Goal: Obtain resource: Download file/media

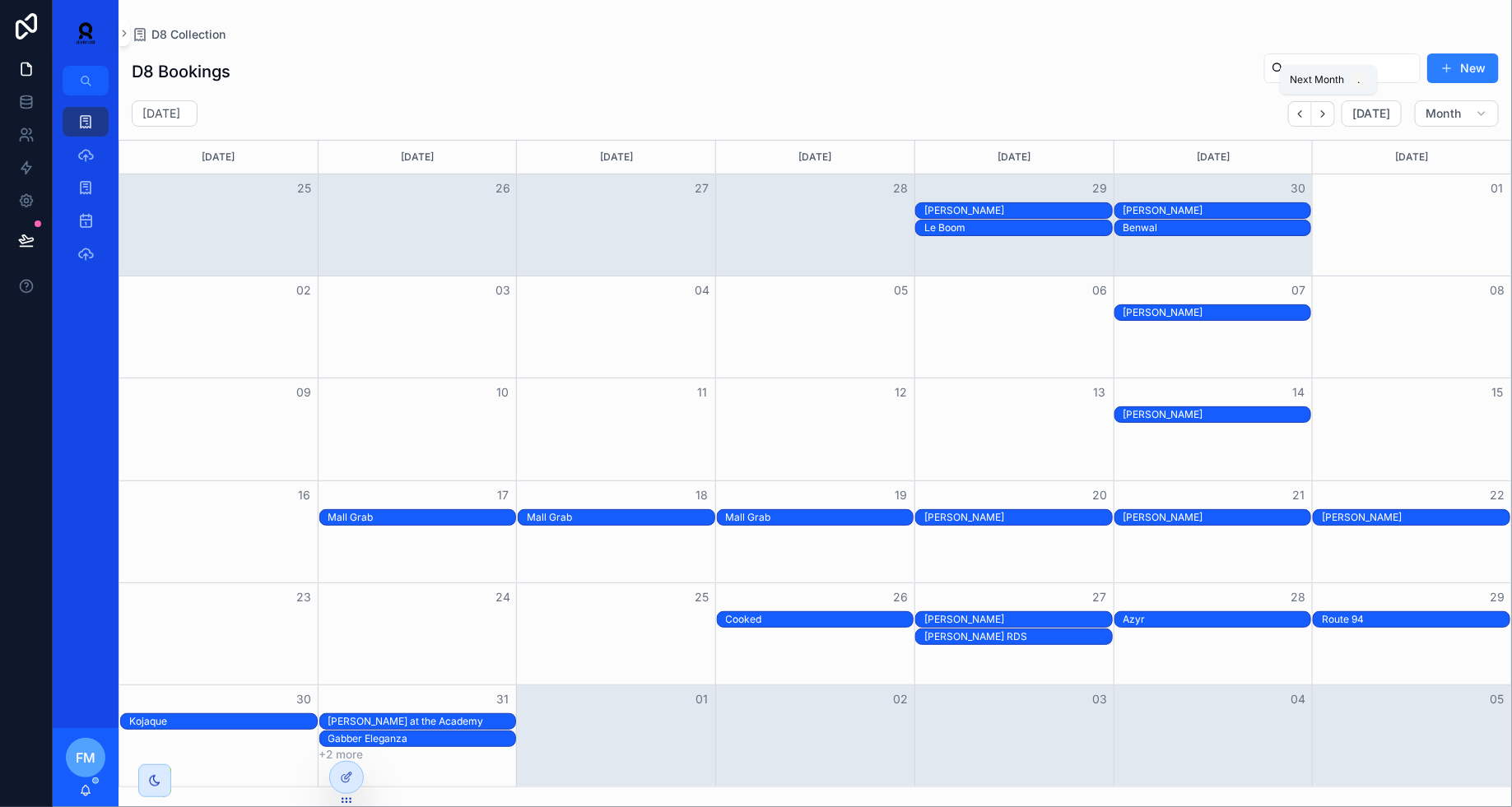
click at [1319, 111] on button "Next" at bounding box center [1322, 114] width 23 height 26
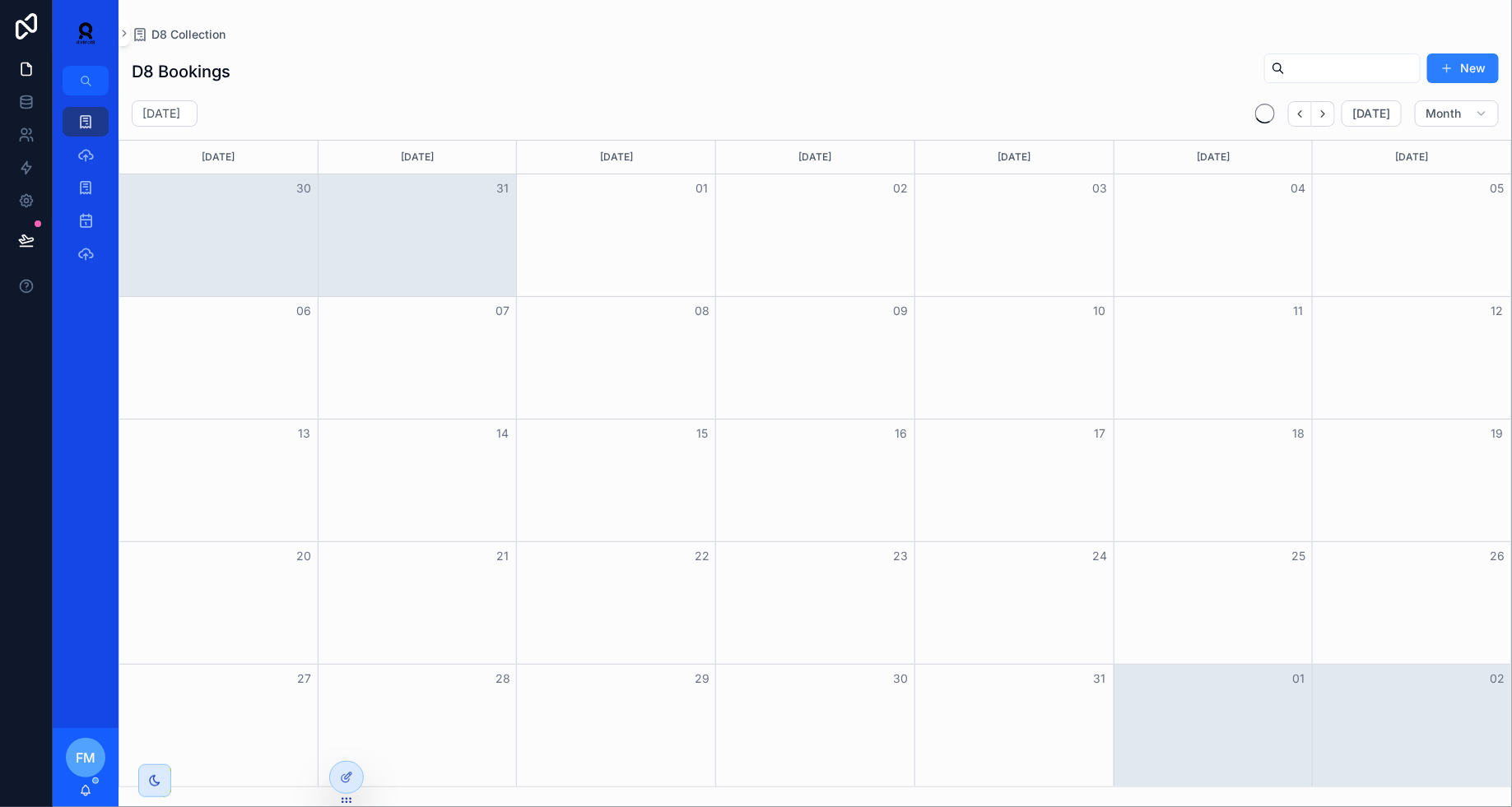
click at [1319, 111] on button "Next" at bounding box center [1322, 114] width 23 height 26
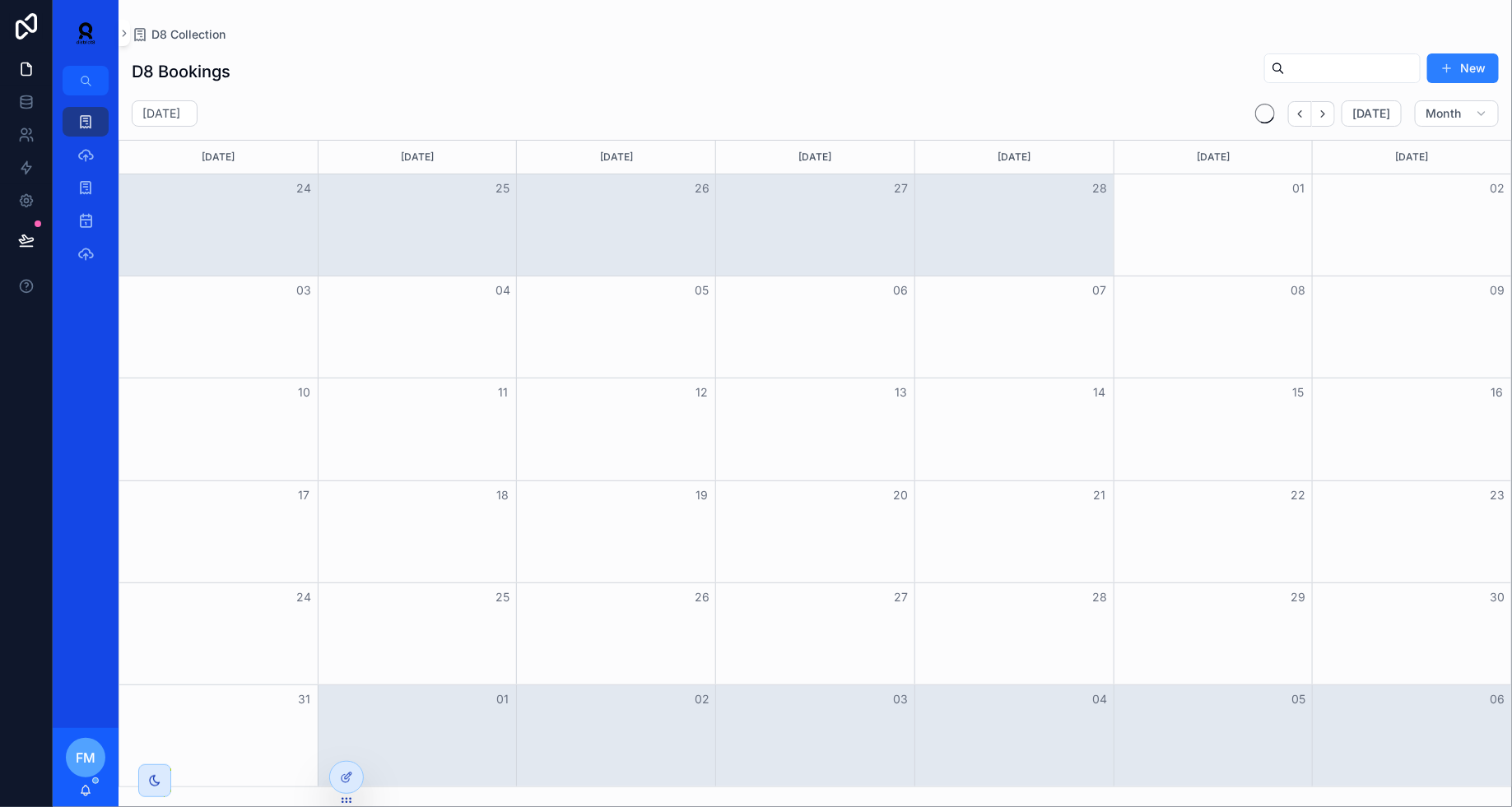
click at [1319, 111] on button "Next" at bounding box center [1322, 114] width 23 height 26
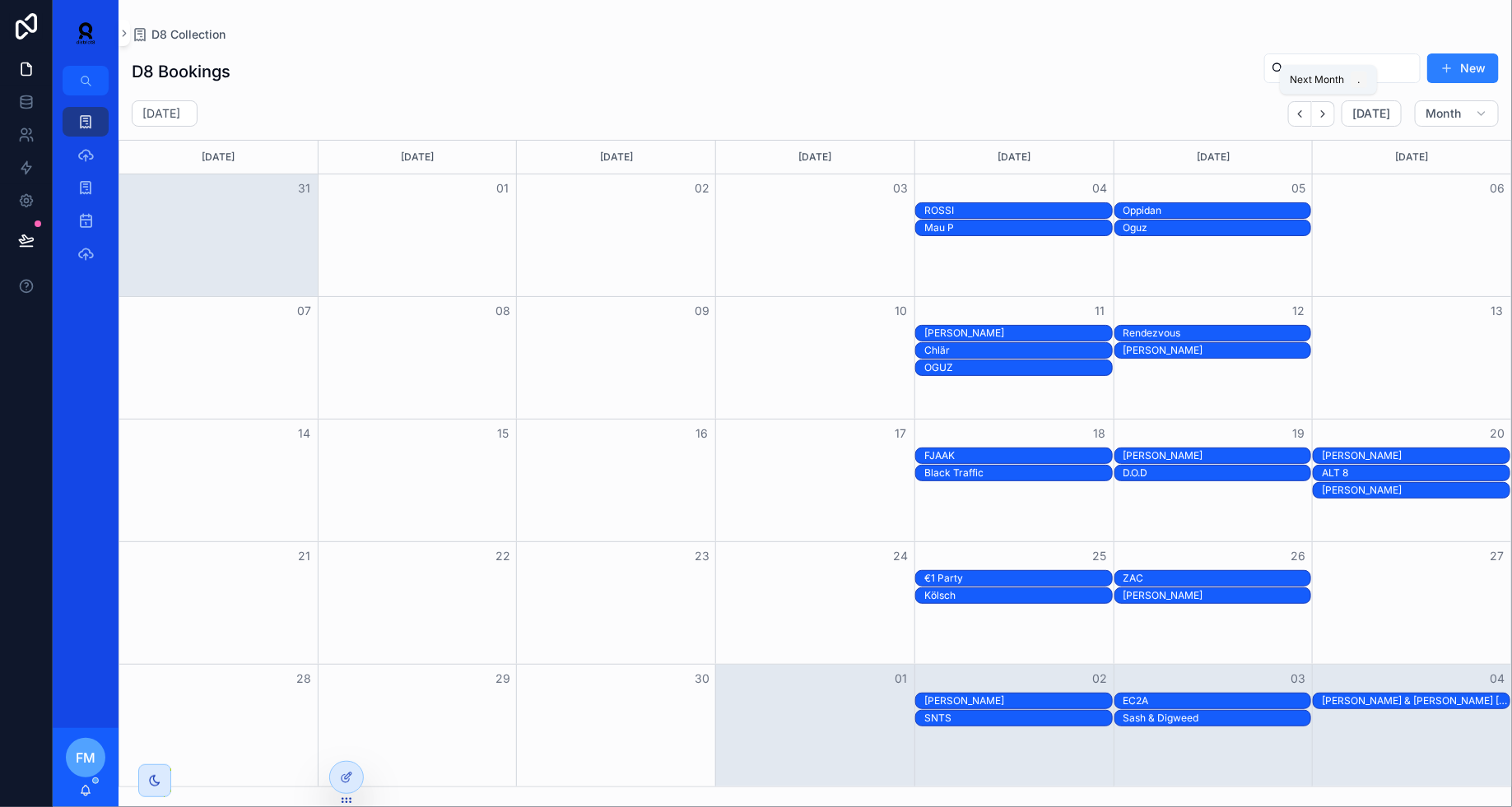
click at [1329, 117] on icon "Next" at bounding box center [1322, 114] width 12 height 12
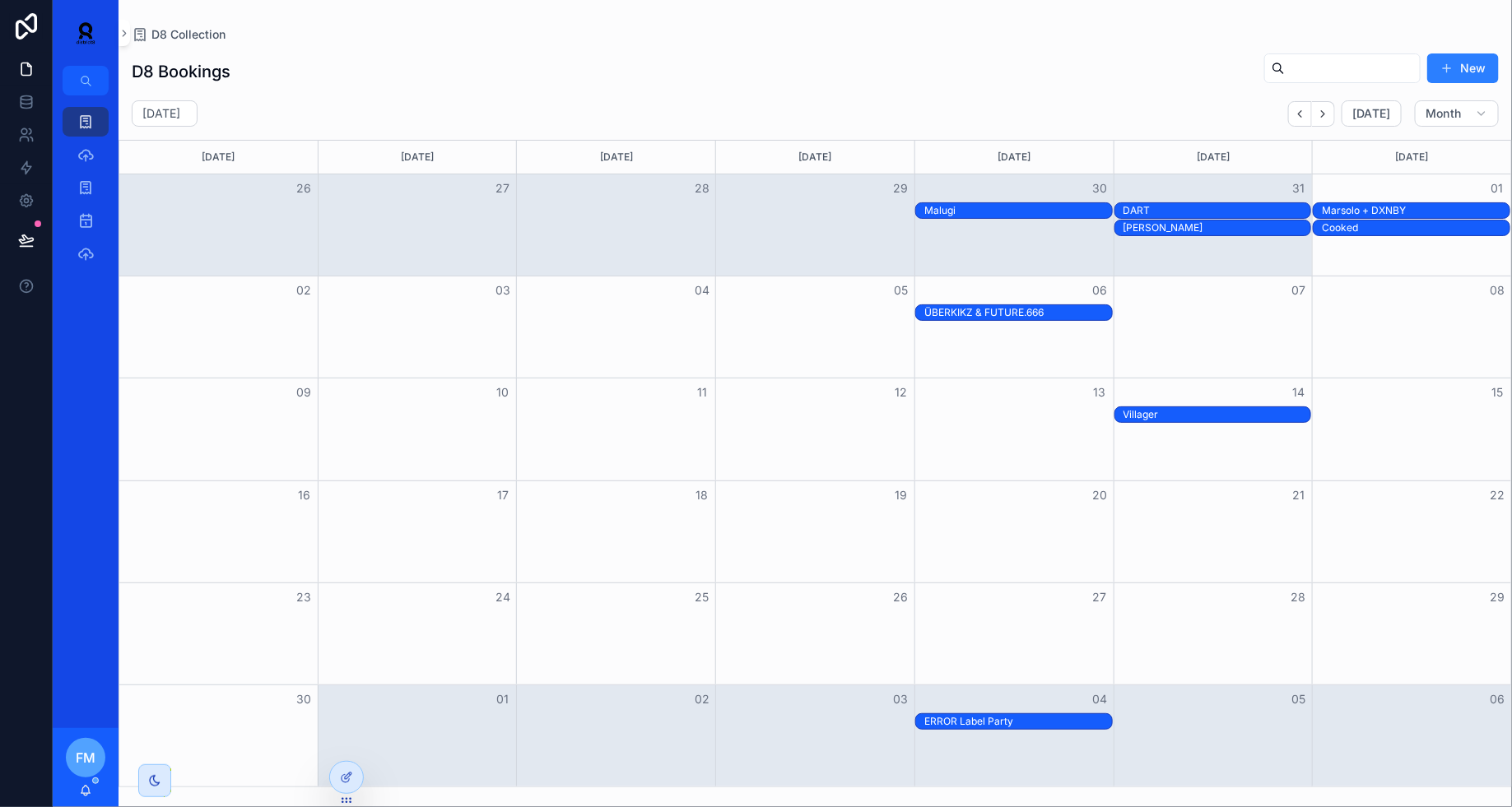
click at [1329, 117] on icon "Next" at bounding box center [1322, 114] width 12 height 12
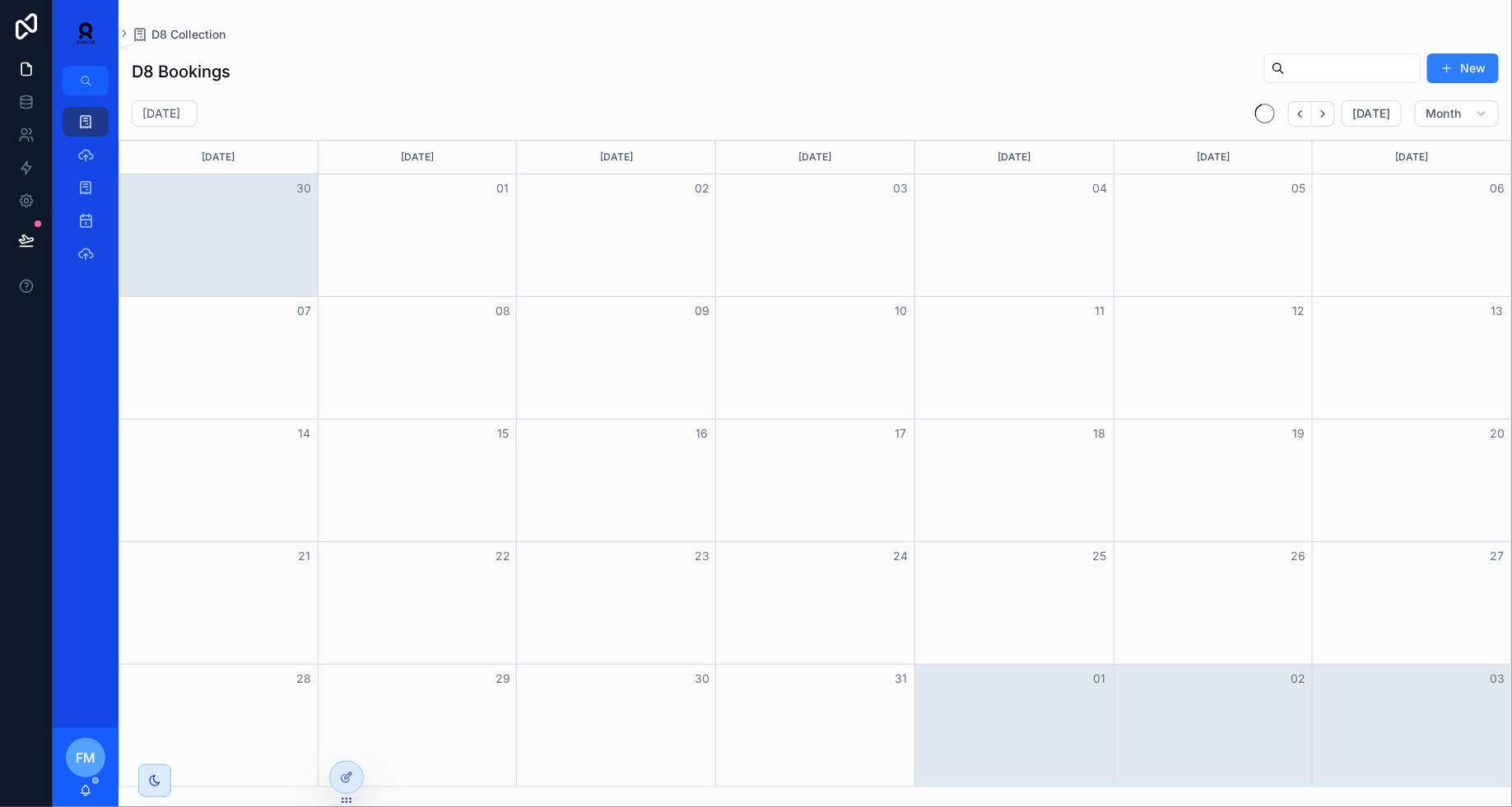
click at [1329, 117] on icon "Next" at bounding box center [1322, 114] width 12 height 12
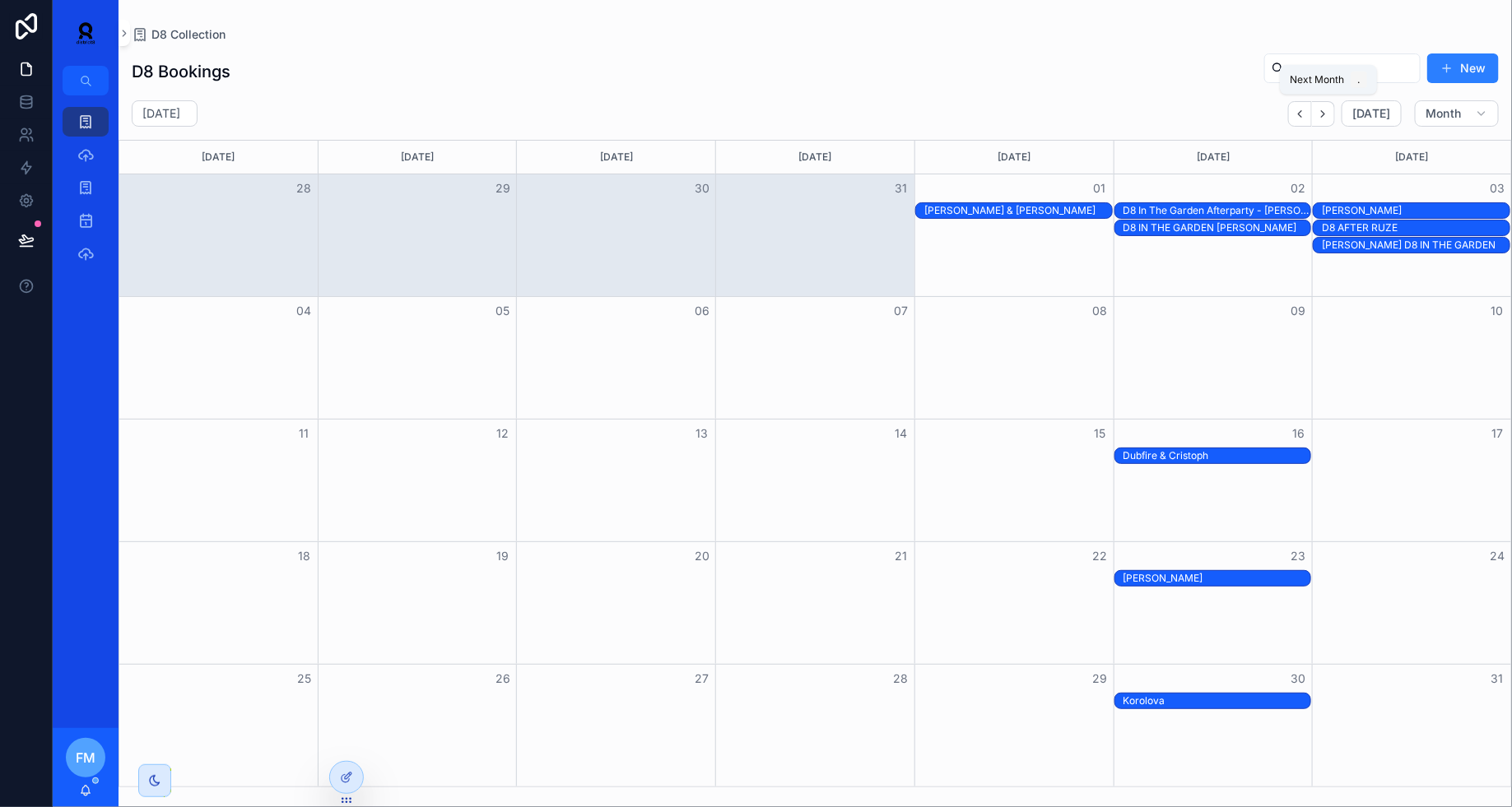
click at [1329, 117] on icon "Next" at bounding box center [1322, 114] width 12 height 12
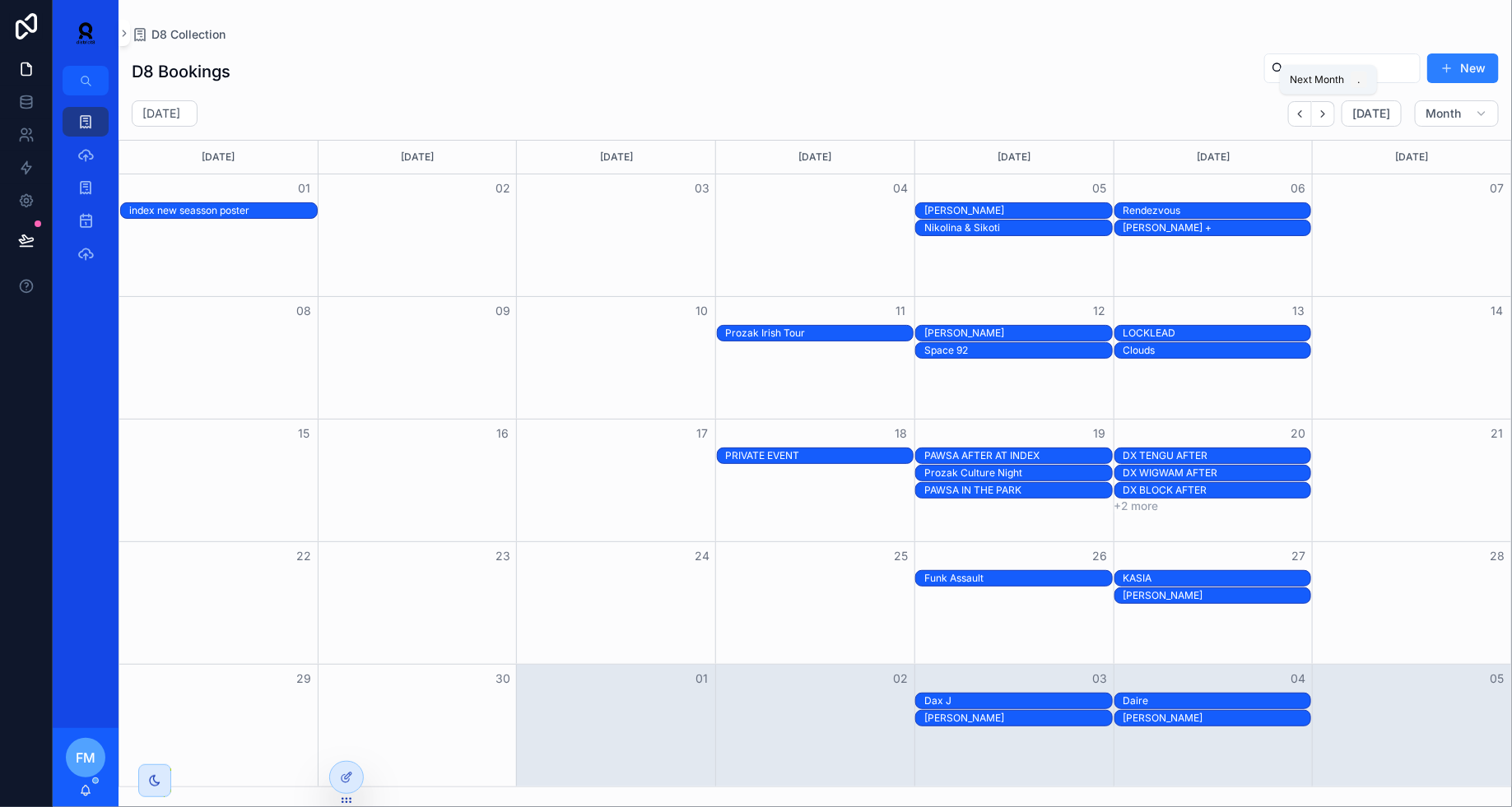
click at [1329, 117] on icon "Next" at bounding box center [1322, 114] width 12 height 12
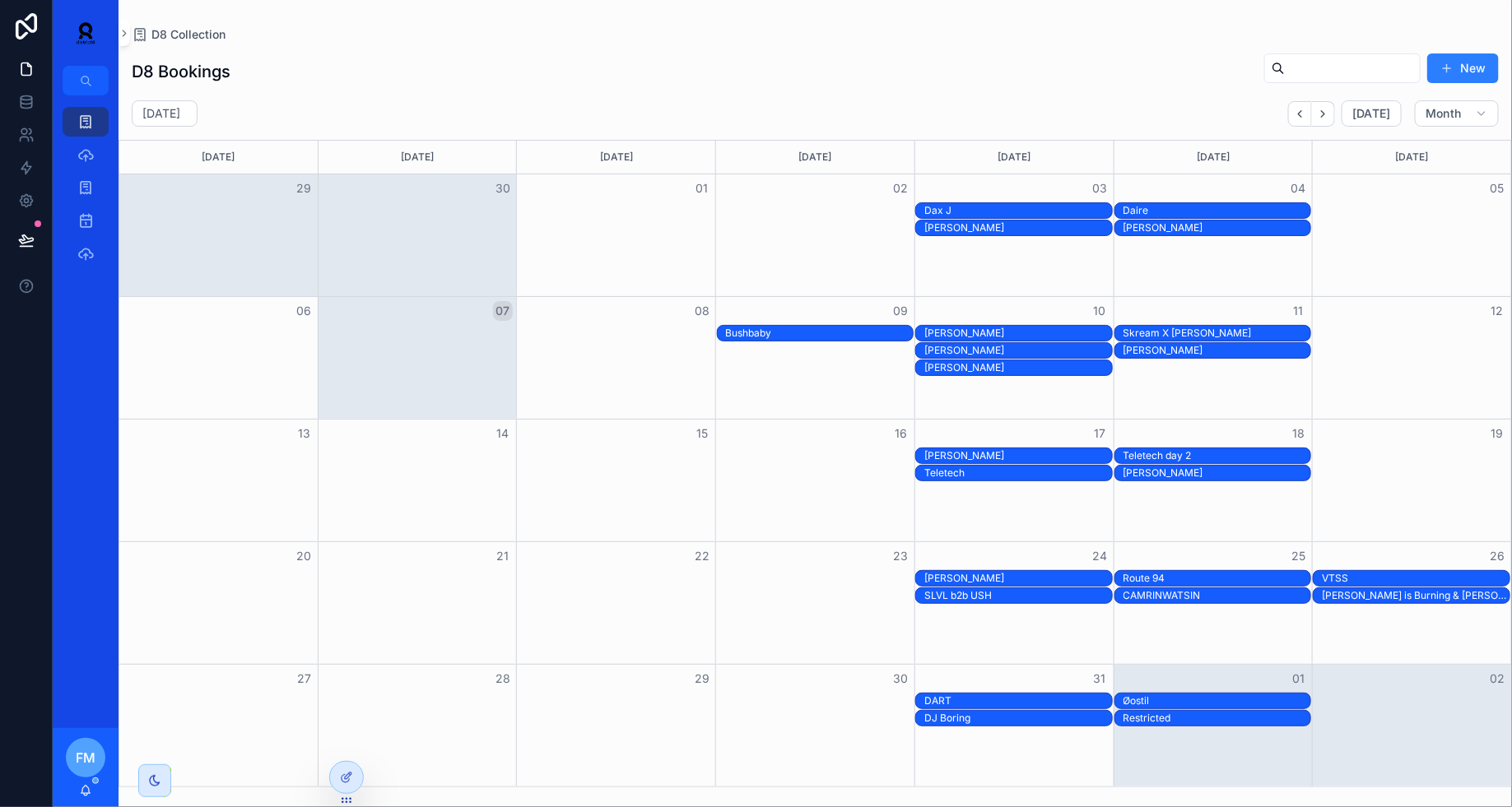
click at [1040, 334] on div "[PERSON_NAME]" at bounding box center [1017, 333] width 188 height 13
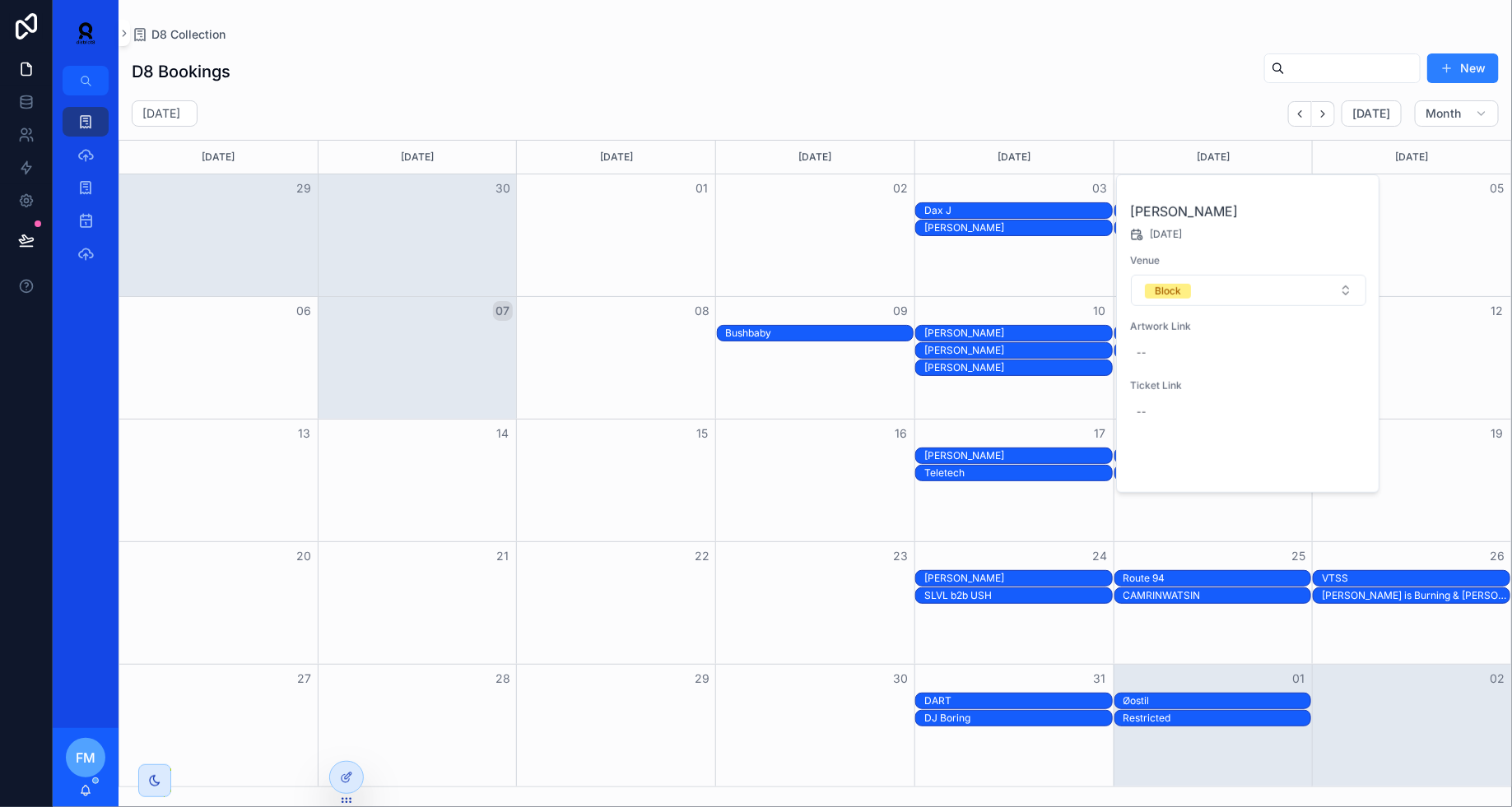
click at [1338, 465] on span "Open" at bounding box center [1322, 464] width 30 height 15
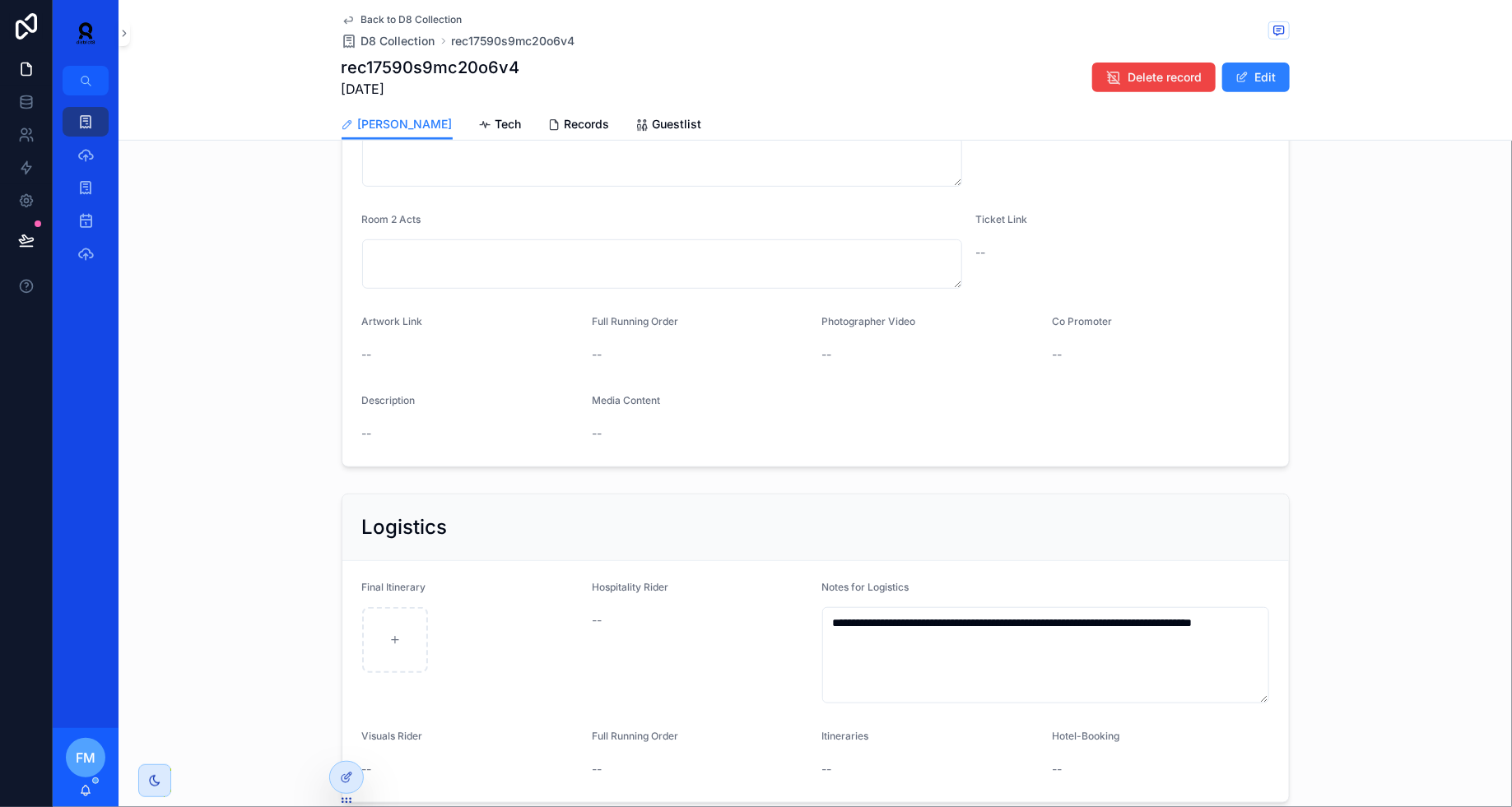
scroll to position [410, 0]
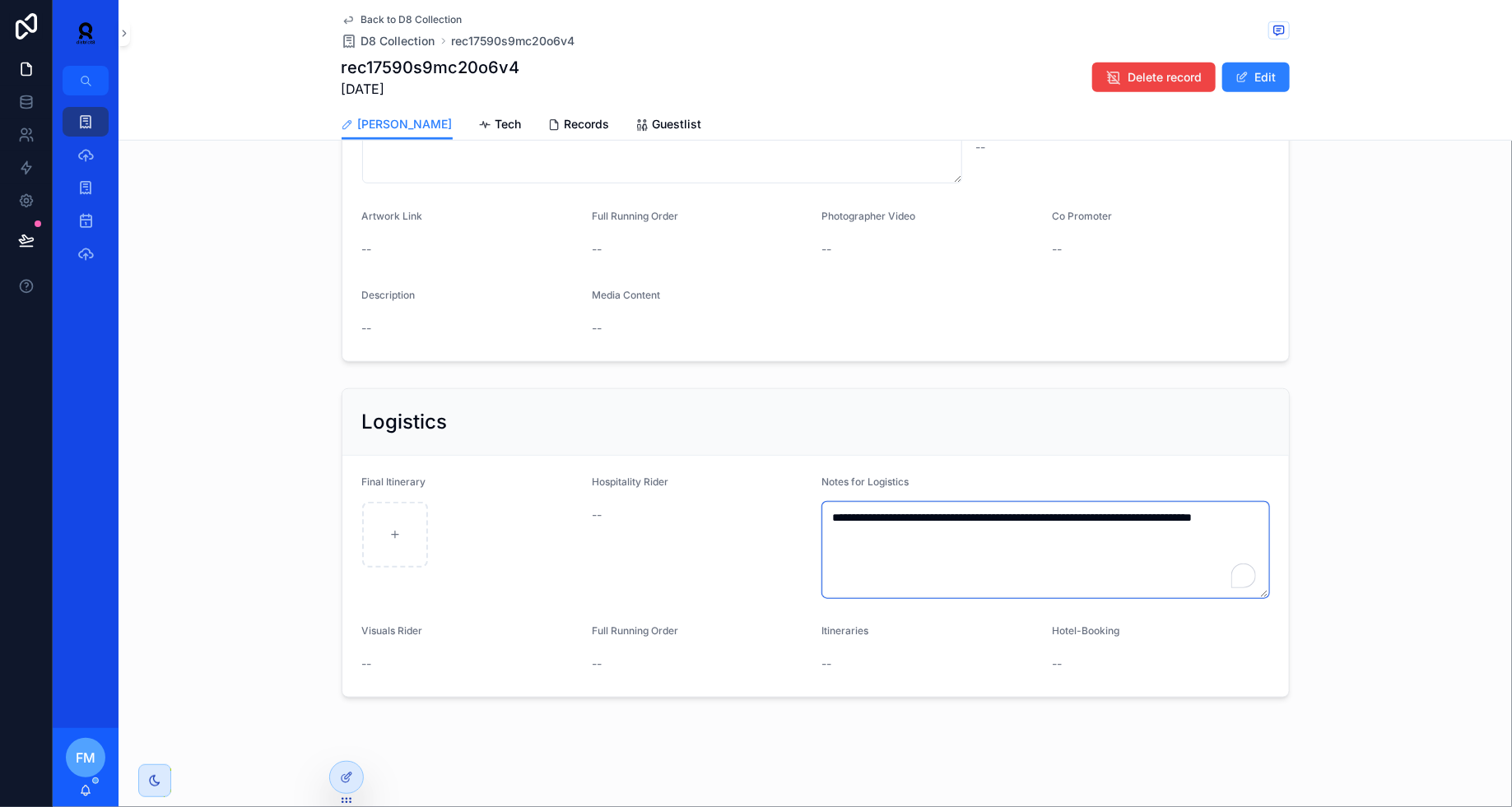
drag, startPoint x: 970, startPoint y: 538, endPoint x: 771, endPoint y: 501, distance: 202.4
click at [771, 501] on form "**********" at bounding box center [815, 576] width 946 height 241
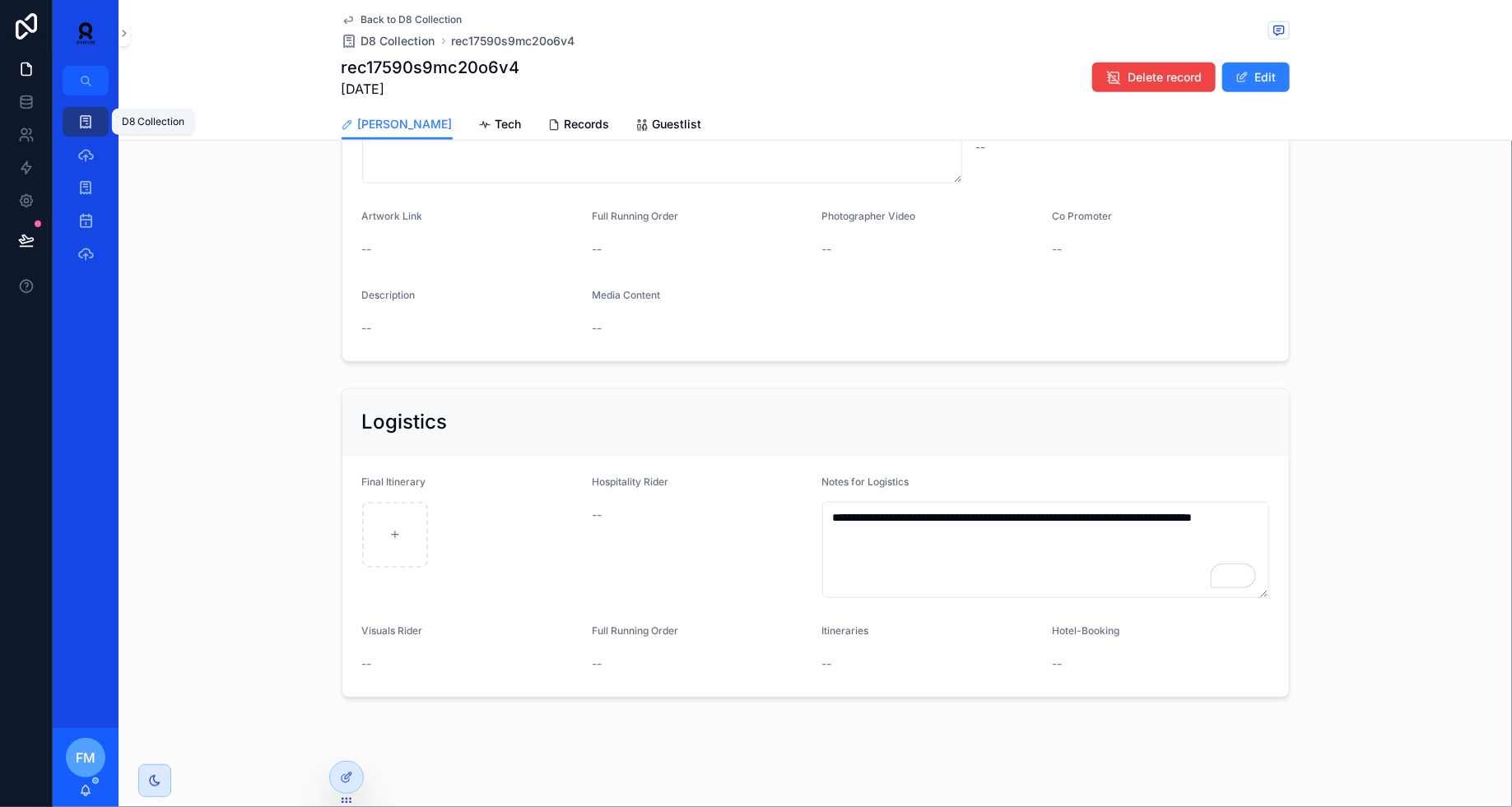
click at [92, 116] on icon "scrollable content" at bounding box center [85, 121] width 16 height 16
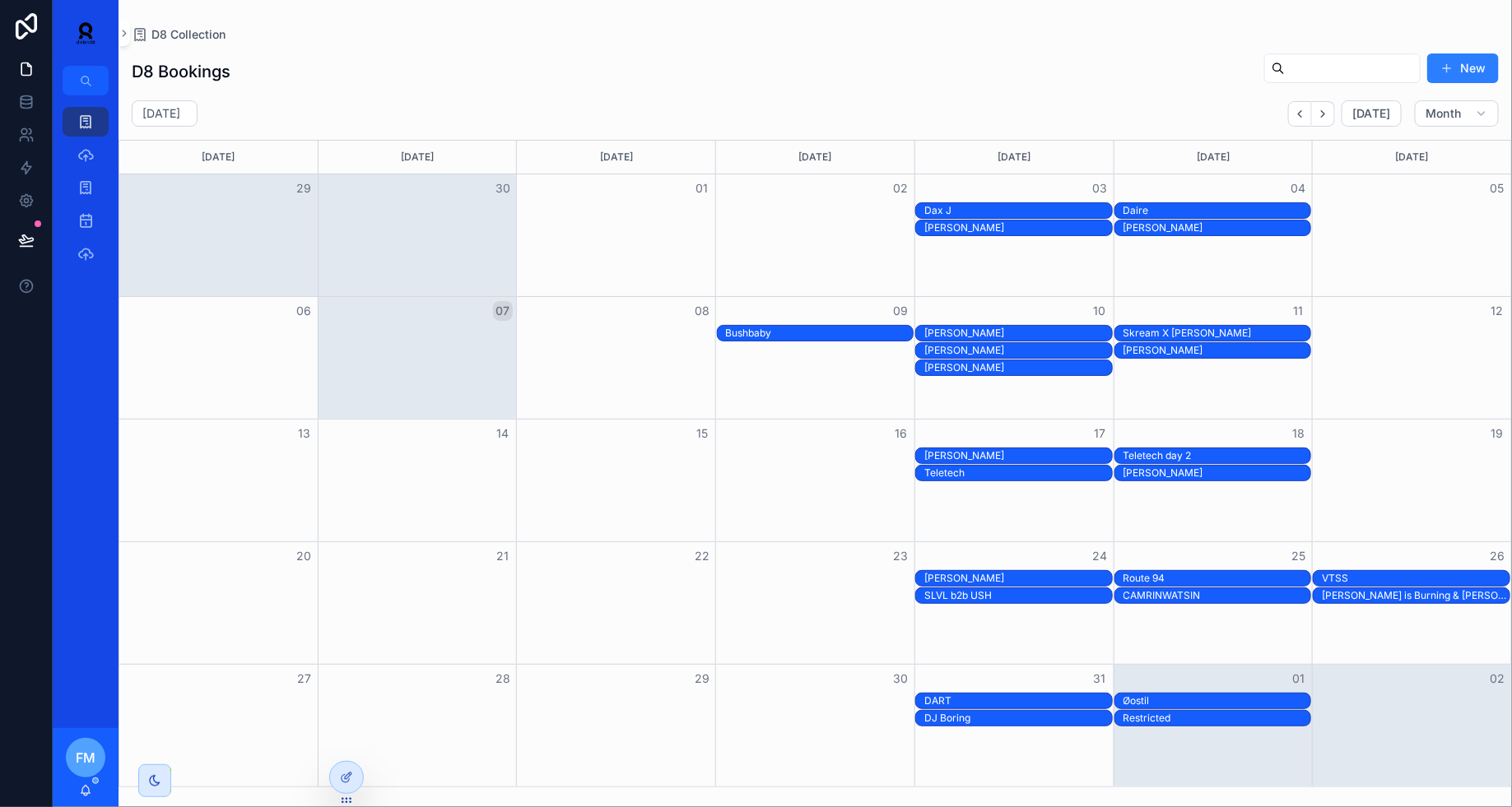
click at [1264, 226] on div "[PERSON_NAME]" at bounding box center [1217, 227] width 188 height 13
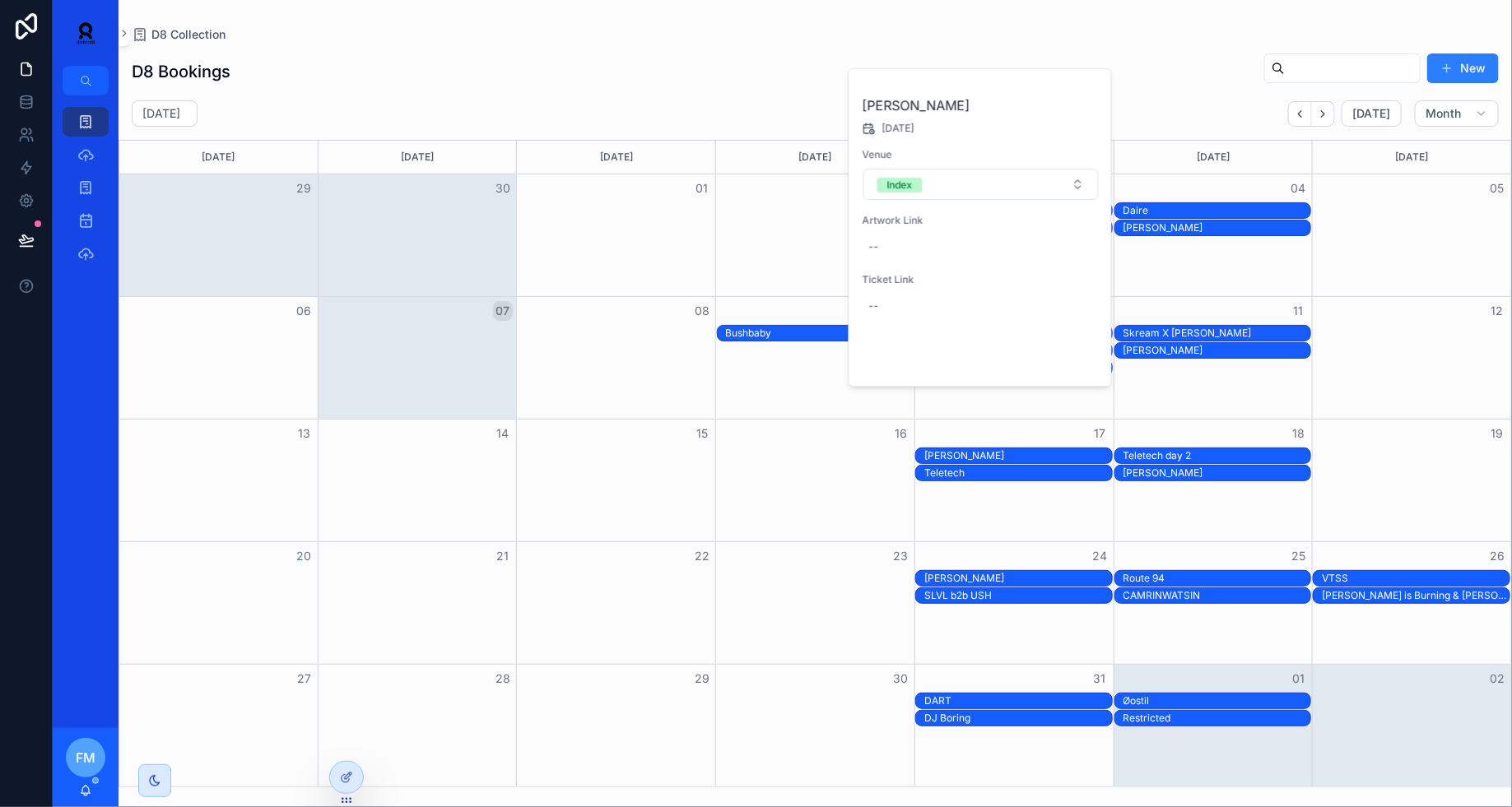
click at [1057, 352] on span "Open" at bounding box center [1054, 358] width 30 height 15
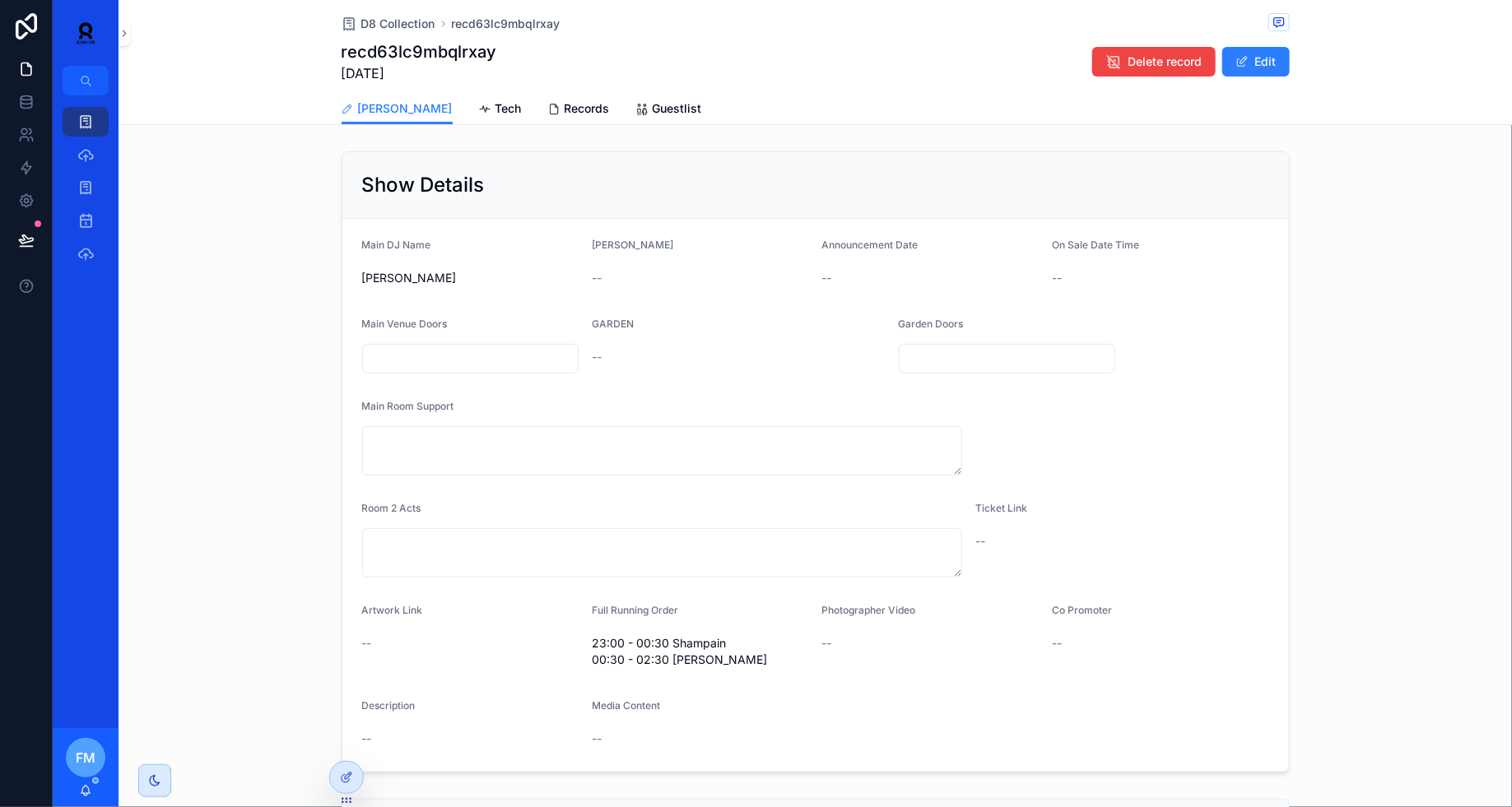
scroll to position [492, 0]
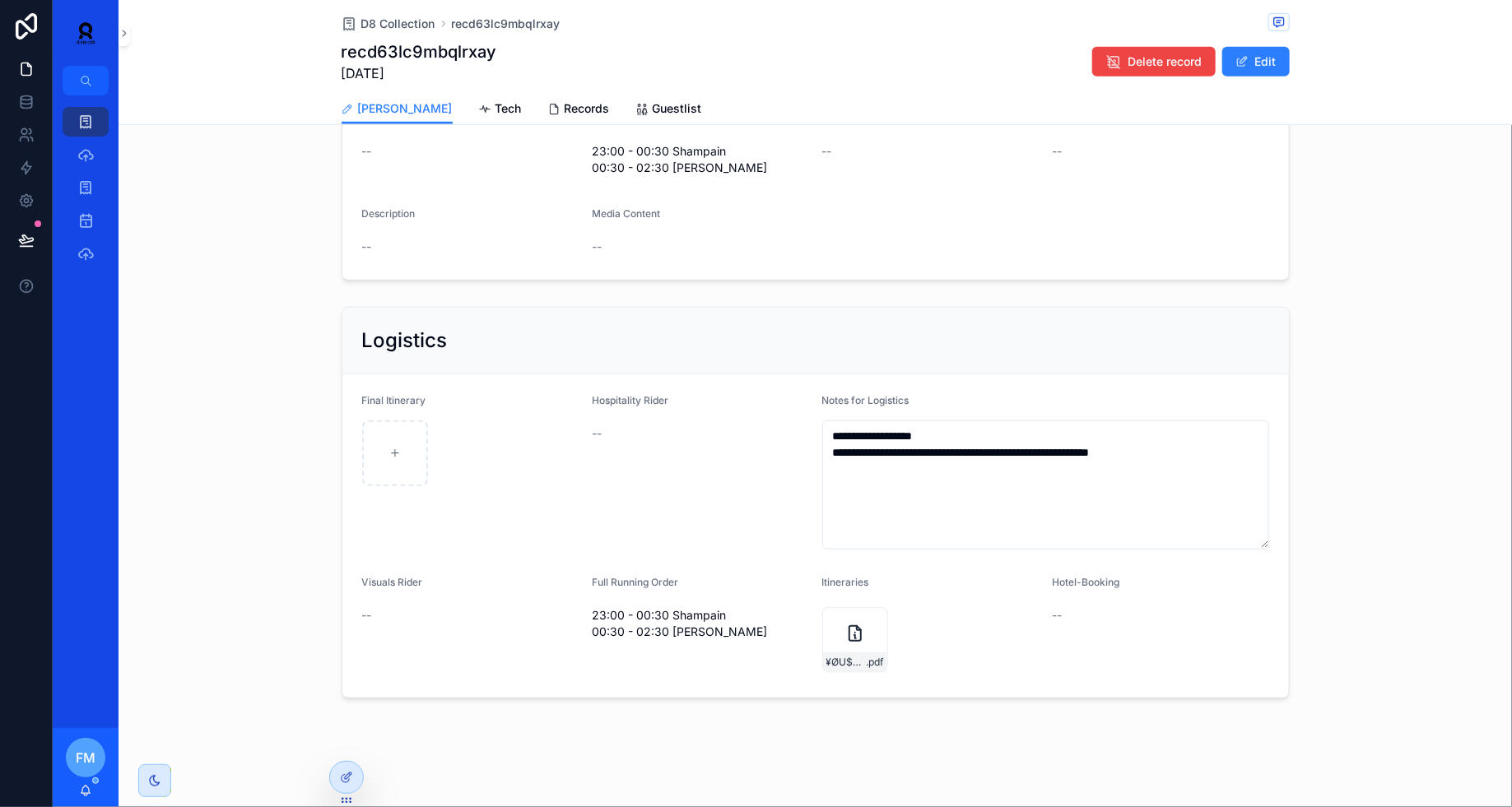
click at [564, 112] on span "Records" at bounding box center [587, 108] width 45 height 16
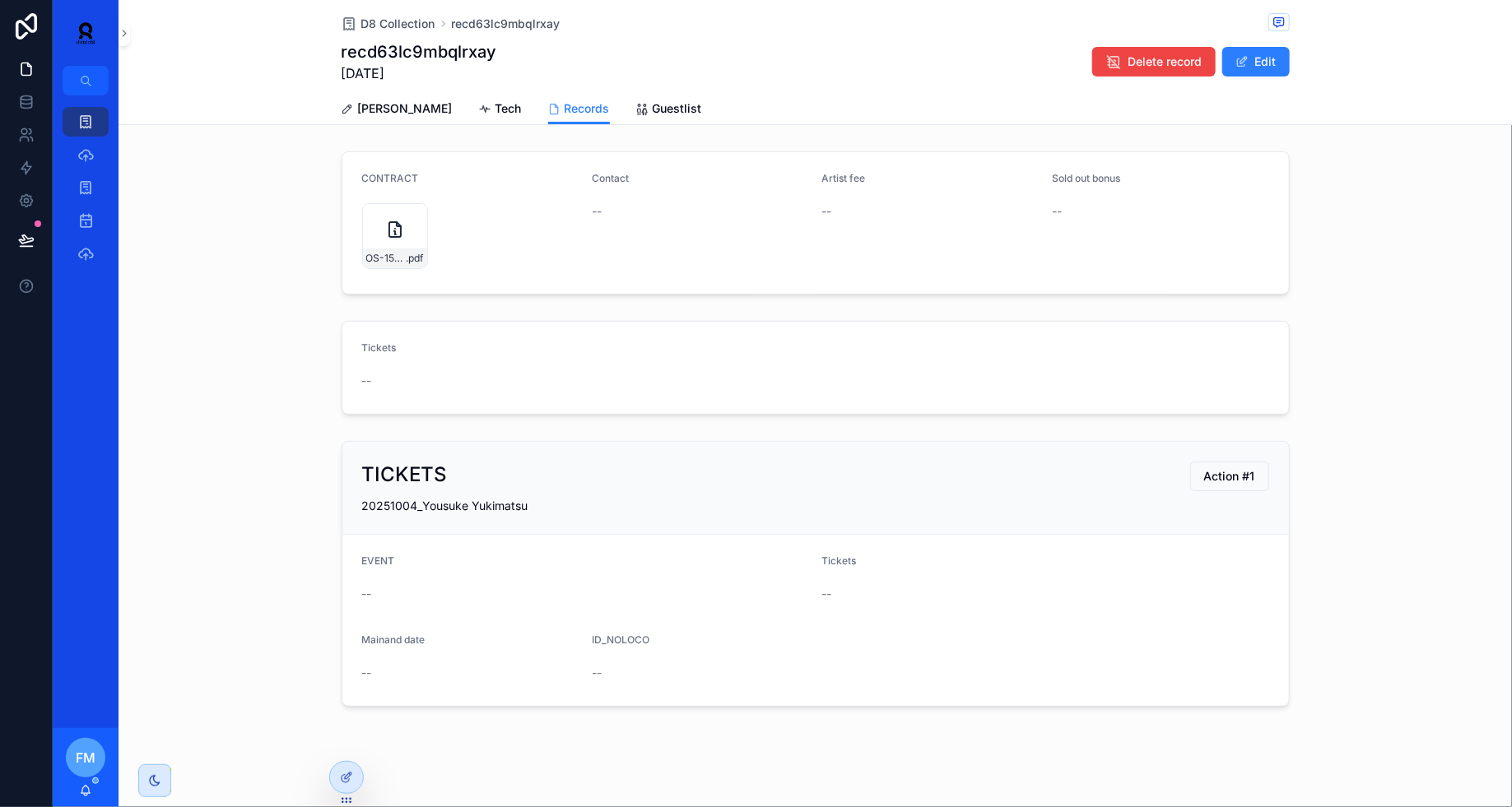
click at [395, 249] on div "OS-151420-STD-PrincipalTerms-(1) .pdf" at bounding box center [395, 258] width 64 height 20
